Goal: Task Accomplishment & Management: Manage account settings

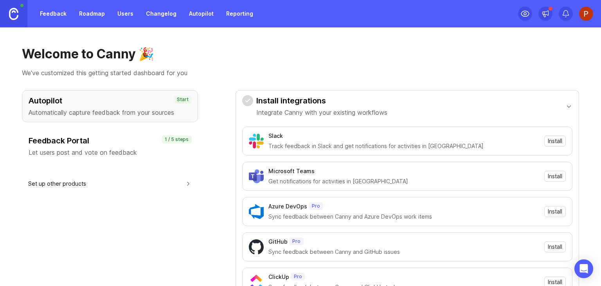
click at [129, 146] on div "Feedback Portal Let users post and vote on feedback" at bounding box center [110, 146] width 163 height 22
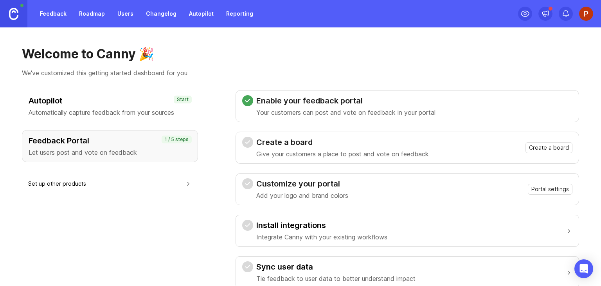
click at [58, 12] on link "Feedback" at bounding box center [53, 14] width 36 height 14
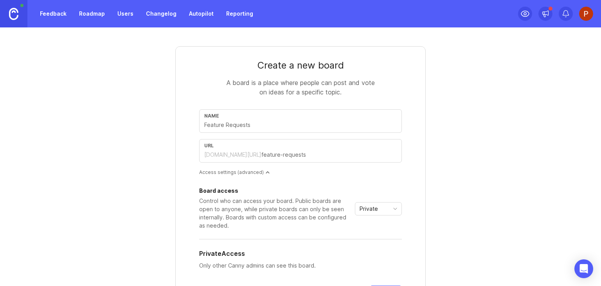
click at [92, 11] on link "Roadmap" at bounding box center [91, 14] width 35 height 14
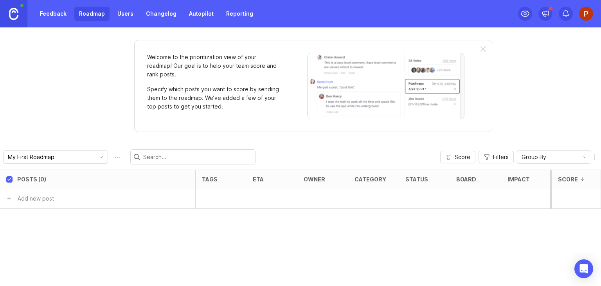
click at [60, 13] on link "Feedback" at bounding box center [53, 14] width 36 height 14
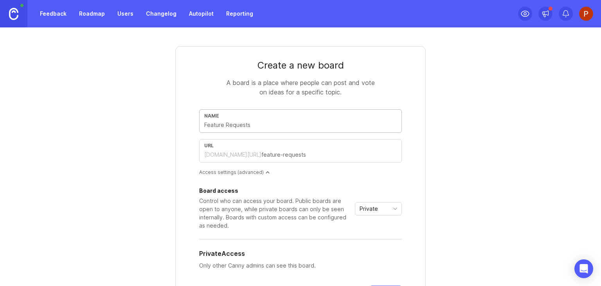
click at [85, 16] on link "Roadmap" at bounding box center [91, 14] width 35 height 14
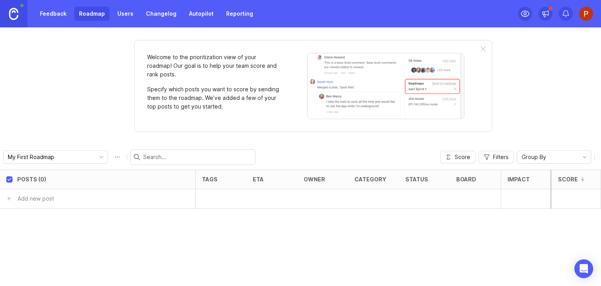
click at [123, 15] on link "Users" at bounding box center [125, 14] width 25 height 14
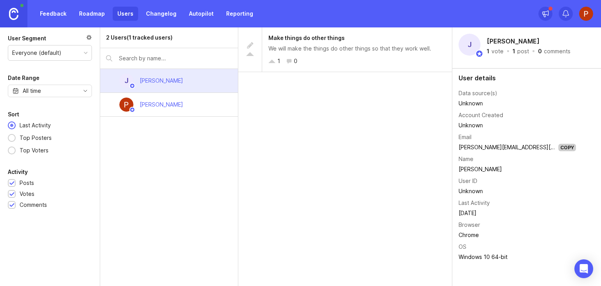
click at [274, 61] on div at bounding box center [272, 62] width 7 height 4
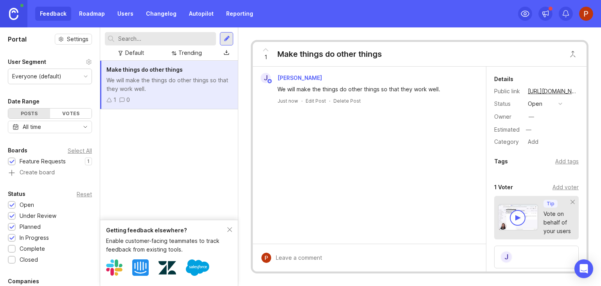
click at [264, 51] on icon at bounding box center [265, 49] width 9 height 9
click at [53, 15] on div "Feedback Roadmap Users Changelog Autopilot Reporting" at bounding box center [146, 14] width 223 height 14
click at [96, 16] on link "Roadmap" at bounding box center [91, 14] width 35 height 14
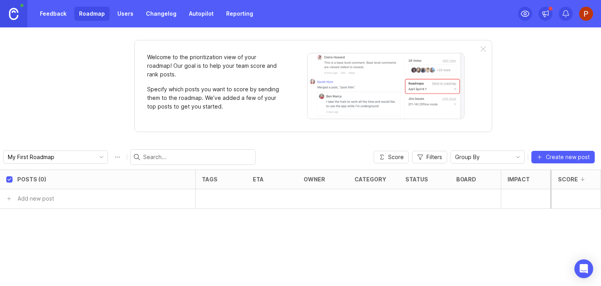
click at [54, 15] on link "Feedback" at bounding box center [53, 14] width 36 height 14
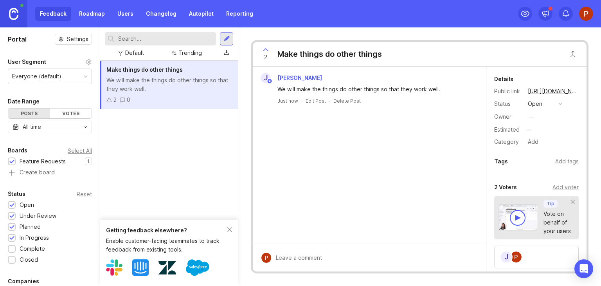
click at [54, 15] on div "Feedback Roadmap Users Changelog Autopilot Reporting" at bounding box center [146, 14] width 223 height 14
click at [99, 14] on link "Roadmap" at bounding box center [91, 14] width 35 height 14
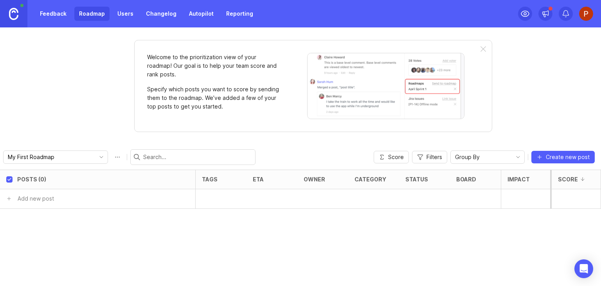
click at [58, 158] on body "Feedback Roadmap Users Changelog Autopilot Reporting Welcome to the prioritizat…" at bounding box center [300, 143] width 601 height 286
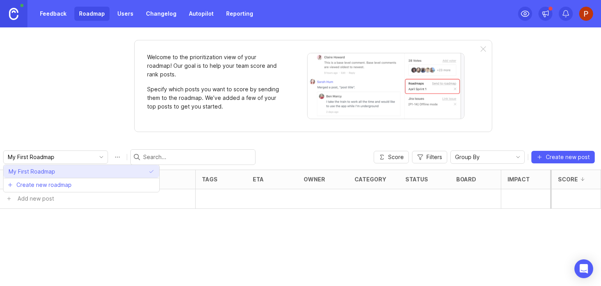
click at [76, 170] on li "My First Roadmap" at bounding box center [82, 171] width 156 height 13
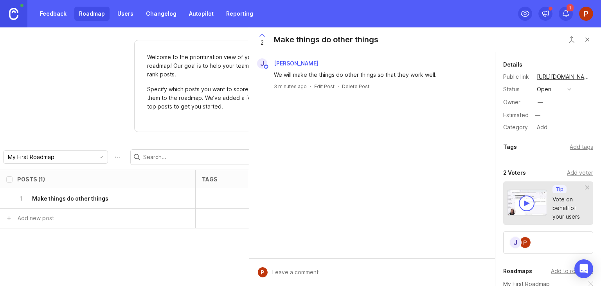
click at [594, 77] on button "copy icon" at bounding box center [599, 76] width 11 height 11
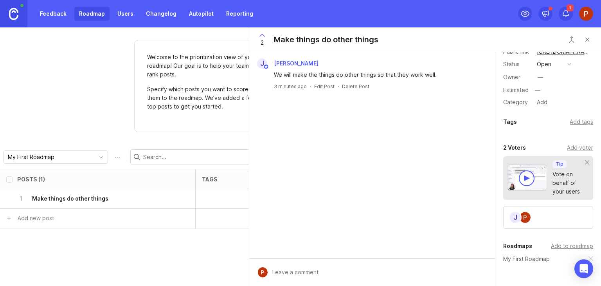
scroll to position [76, 0]
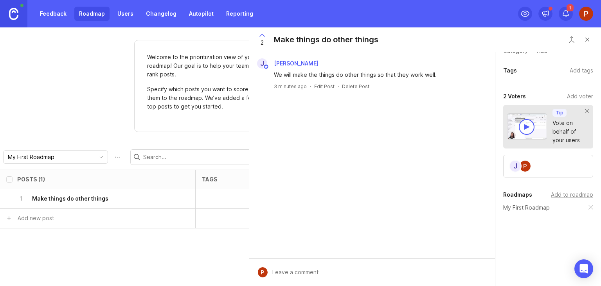
click at [585, 39] on button "Close button" at bounding box center [588, 40] width 16 height 16
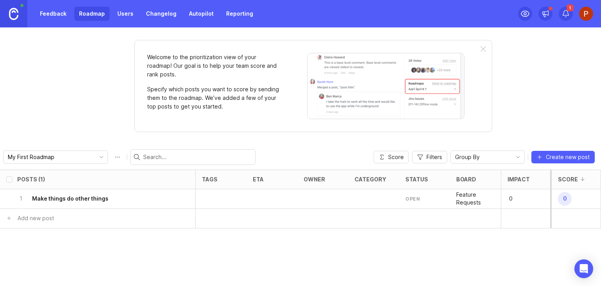
click at [235, 202] on div at bounding box center [221, 199] width 51 height 20
click at [393, 157] on span "Score" at bounding box center [396, 157] width 16 height 8
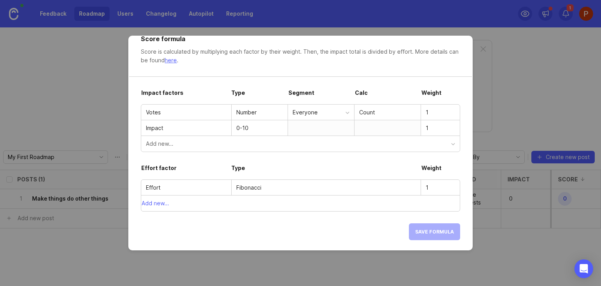
scroll to position [16, 0]
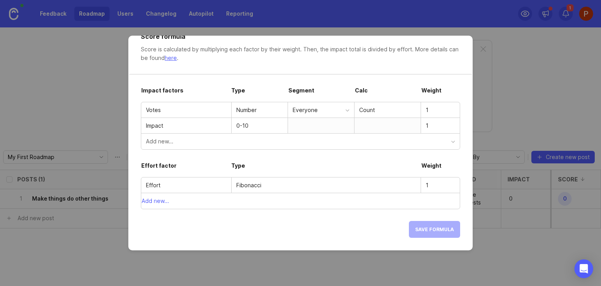
click at [252, 186] on div "Fibonacci" at bounding box center [327, 185] width 180 height 9
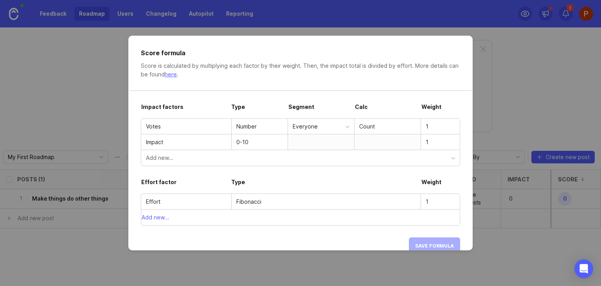
click at [177, 76] on link "here" at bounding box center [171, 74] width 12 height 7
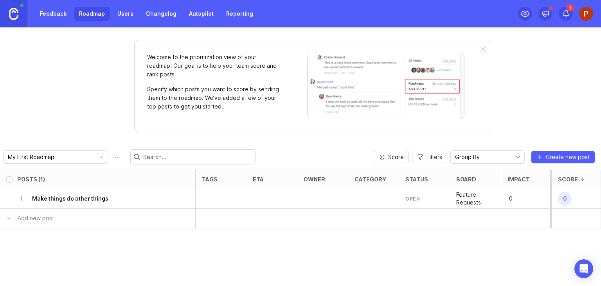
click at [215, 199] on div at bounding box center [221, 199] width 51 height 20
click at [530, 195] on div "1" at bounding box center [526, 199] width 51 height 20
click at [551, 197] on div "0" at bounding box center [576, 199] width 51 height 20
click at [545, 261] on div "Posts (1) tags eta owner category status board Impact Votes Effort Score 1 Make…" at bounding box center [300, 228] width 601 height 116
click at [538, 198] on div "1" at bounding box center [526, 199] width 51 height 20
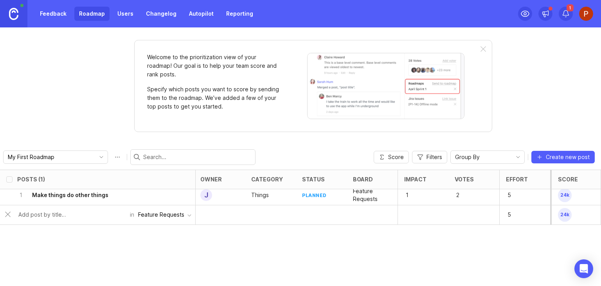
scroll to position [0, 109]
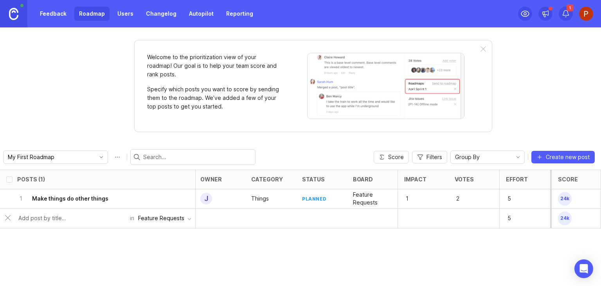
click at [66, 220] on input "text" at bounding box center [71, 218] width 107 height 9
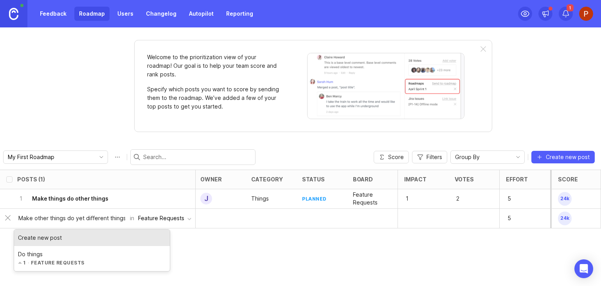
type input "Make other things do yet different things"
click at [56, 240] on div "Create new post" at bounding box center [92, 237] width 156 height 16
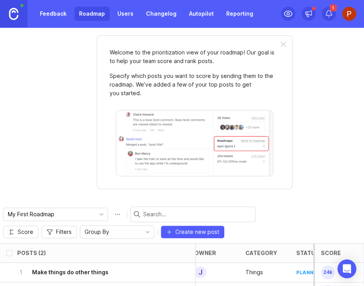
scroll to position [0, 0]
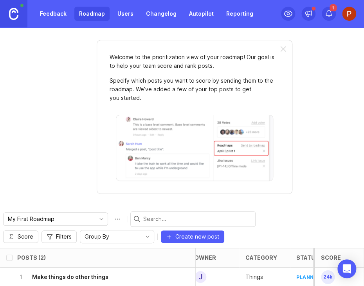
click at [281, 51] on div at bounding box center [283, 49] width 5 height 6
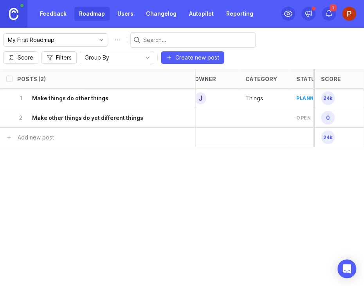
drag, startPoint x: 168, startPoint y: 218, endPoint x: 130, endPoint y: 188, distance: 49.0
click at [130, 188] on div "Posts (2) tags eta owner category status board Impact Votes Effort Score 1 Make…" at bounding box center [182, 177] width 364 height 217
click at [205, 116] on div at bounding box center [213, 118] width 51 height 20
click at [210, 117] on div at bounding box center [221, 118] width 51 height 20
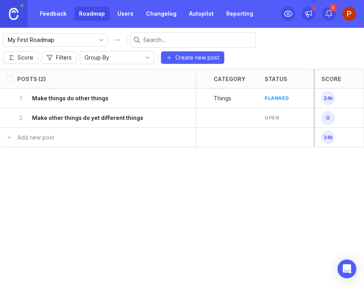
scroll to position [0, 196]
click at [215, 115] on div "open" at bounding box center [217, 117] width 14 height 7
click at [235, 115] on div "open" at bounding box center [229, 118] width 51 height 20
click at [270, 120] on p "Feature Requests" at bounding box center [280, 118] width 38 height 16
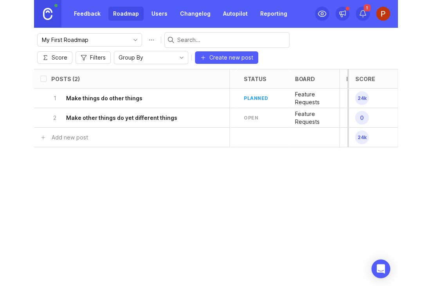
scroll to position [0, 0]
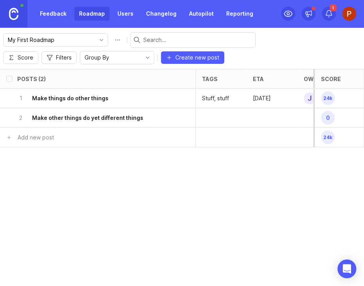
click at [224, 121] on div at bounding box center [221, 118] width 51 height 20
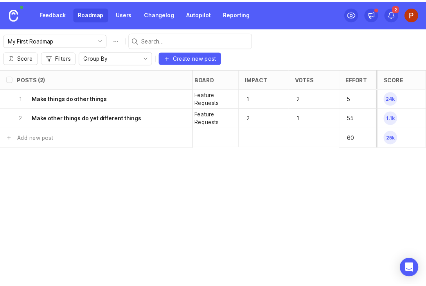
scroll to position [0, 273]
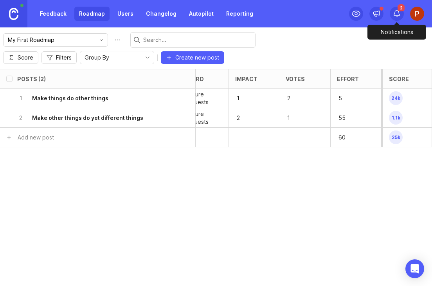
click at [397, 13] on icon at bounding box center [397, 14] width 8 height 8
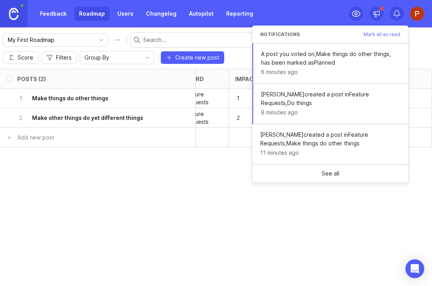
click at [397, 13] on icon at bounding box center [397, 14] width 8 height 8
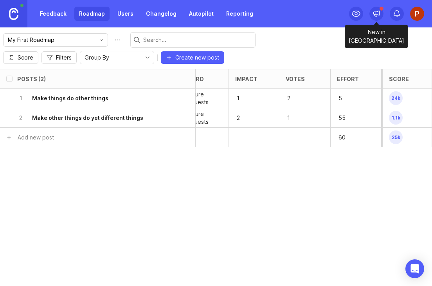
click at [376, 13] on icon at bounding box center [377, 14] width 8 height 8
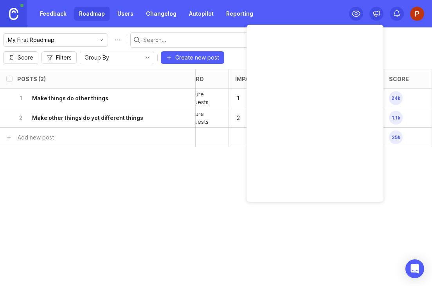
click at [376, 13] on icon at bounding box center [377, 14] width 8 height 8
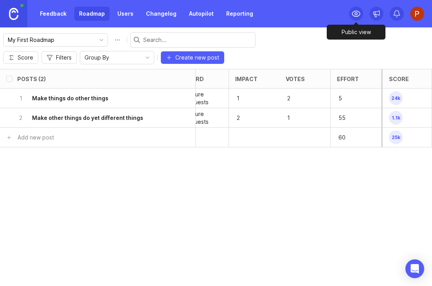
click at [358, 13] on icon at bounding box center [356, 13] width 9 height 9
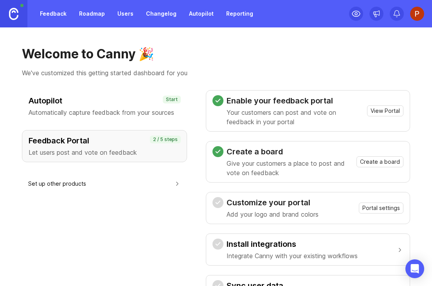
click at [59, 11] on link "Feedback" at bounding box center [53, 14] width 36 height 14
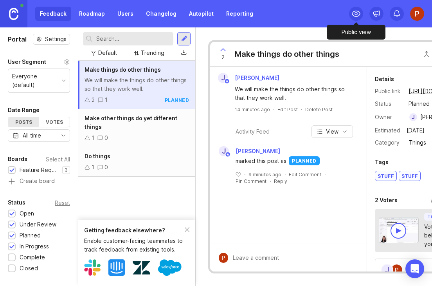
click at [356, 14] on icon at bounding box center [356, 13] width 9 height 9
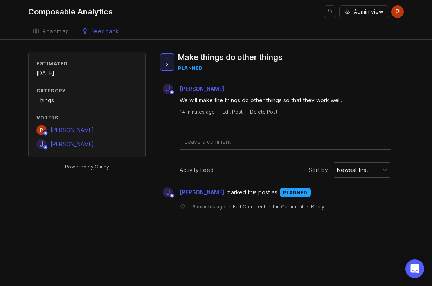
click at [228, 145] on textarea at bounding box center [285, 141] width 211 height 15
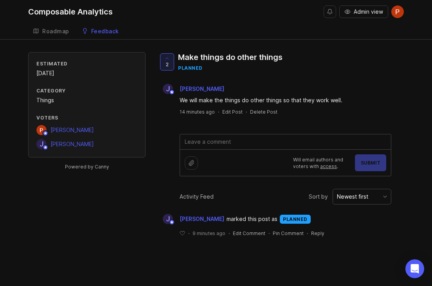
click at [97, 31] on div "Feedback" at bounding box center [105, 31] width 28 height 5
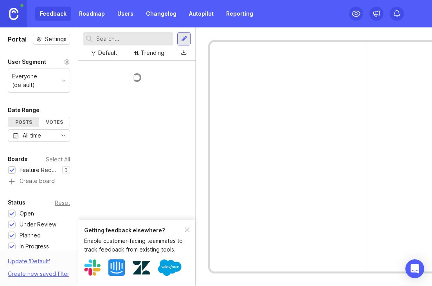
click at [96, 11] on link "Roadmap" at bounding box center [91, 14] width 35 height 14
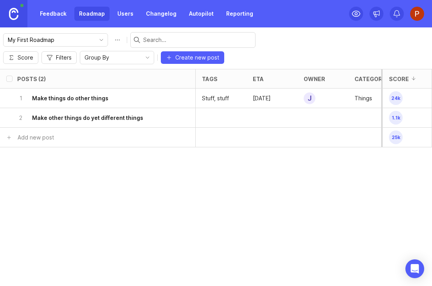
click at [77, 40] on input "My First Roadmap" at bounding box center [51, 40] width 87 height 9
click at [82, 148] on div "Posts (2) tags eta owner category status board Impact Votes Effort Score 1 Make…" at bounding box center [216, 177] width 432 height 217
click at [111, 39] on button "Roadmap options" at bounding box center [117, 40] width 13 height 13
click at [111, 38] on button "Roadmap options" at bounding box center [117, 40] width 13 height 13
